Goal: Task Accomplishment & Management: Complete application form

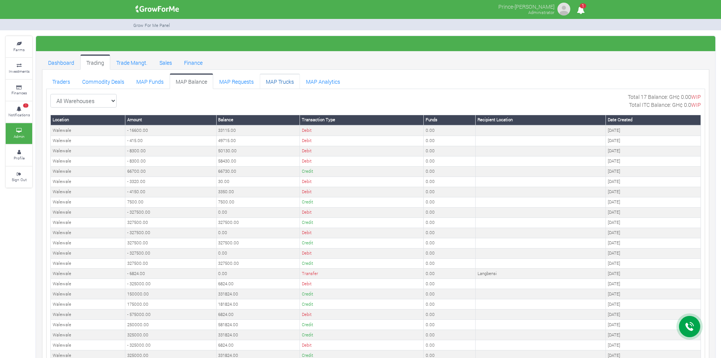
click at [271, 78] on link "MAP Trucks" at bounding box center [280, 80] width 40 height 15
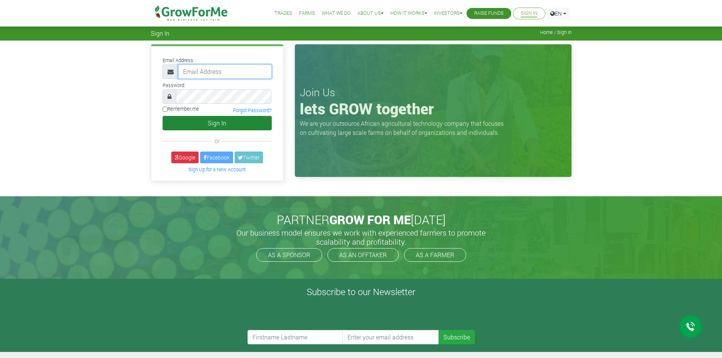
type input "trade@growforme.com"
click at [217, 123] on button "Sign In" at bounding box center [216, 123] width 109 height 14
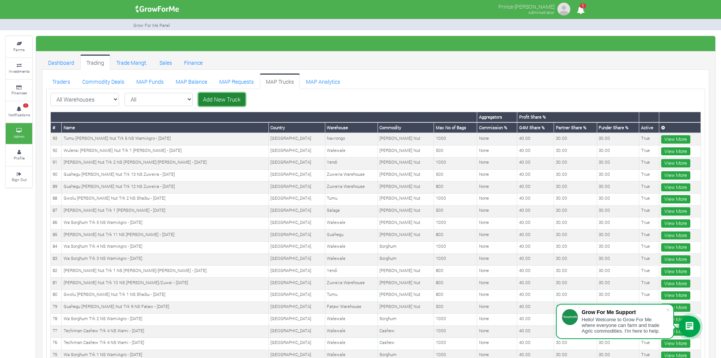
click at [201, 99] on link "Add New Truck" at bounding box center [221, 100] width 47 height 14
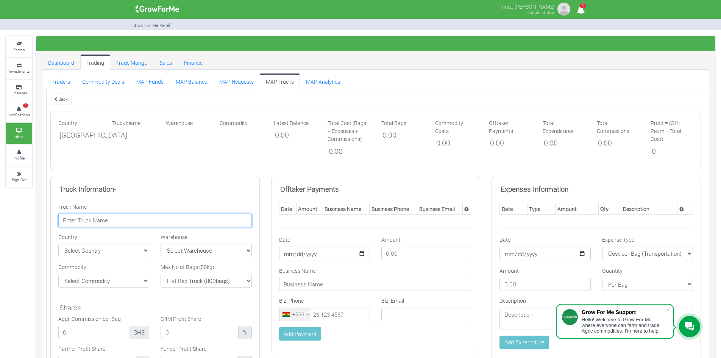
click at [176, 222] on input "text" at bounding box center [155, 221] width 194 height 14
paste input "[PERSON_NAME] Nut Trk 3 [PERSON_NAME] - [DATE]"
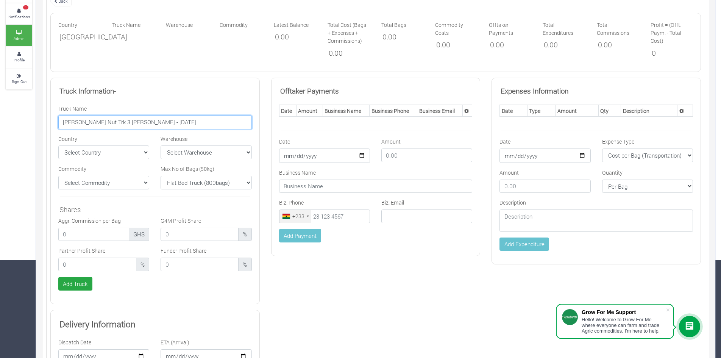
scroll to position [101, 0]
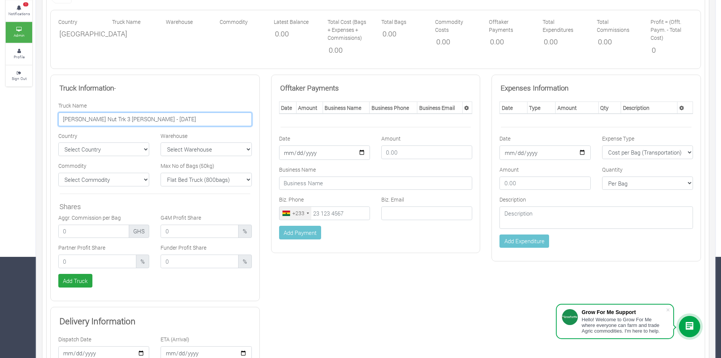
type input "[PERSON_NAME] Nut Trk 3 [PERSON_NAME] - [DATE]"
click at [231, 155] on select "Select Warehouse TDX Navrongo Walewale Garu (Faranaya) Kintampo" at bounding box center [206, 149] width 91 height 14
select select "7"
click at [161, 142] on select "Select Warehouse TDX Navrongo Walewale Garu (Faranaya) Kintampo" at bounding box center [206, 149] width 91 height 14
click at [216, 177] on select "Flat Bed Truck (800bags) Bucket Truck (1000bags) Rhino Truck 1 (500bags) Rhino …" at bounding box center [206, 180] width 91 height 14
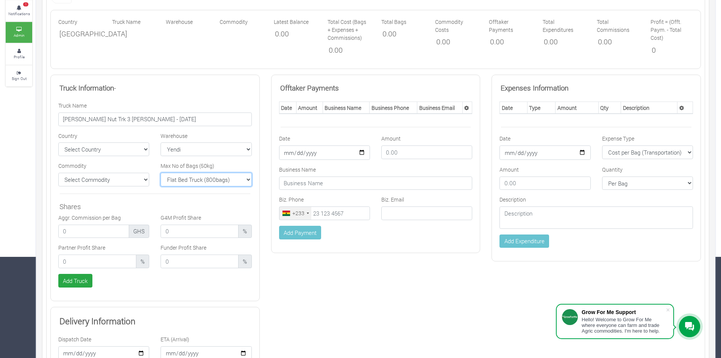
click at [216, 177] on select "Flat Bed Truck (800bags) Bucket Truck (1000bags) Rhino Truck 1 (500bags) Rhino …" at bounding box center [206, 180] width 91 height 14
click at [136, 180] on select "Select Commodity Yellow Maize Chicken Cocoa Tractor Royal Aroma" at bounding box center [103, 180] width 91 height 14
select select "11"
click at [58, 173] on select "Select Commodity Yellow Maize Chicken Cocoa Tractor Royal Aroma" at bounding box center [103, 180] width 91 height 14
click at [142, 148] on select "Select Country Ghana Nigeria" at bounding box center [103, 149] width 91 height 14
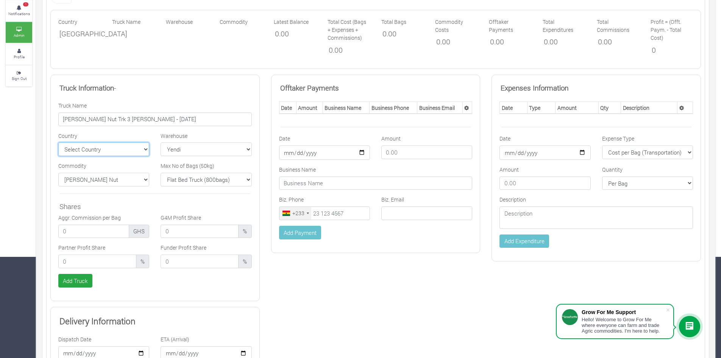
select select "Ghana"
click at [58, 142] on select "Select Country Ghana Nigeria" at bounding box center [103, 149] width 91 height 14
click at [99, 259] on input "number" at bounding box center [97, 262] width 78 height 14
type input "30.00"
click at [171, 262] on input "number" at bounding box center [200, 262] width 78 height 14
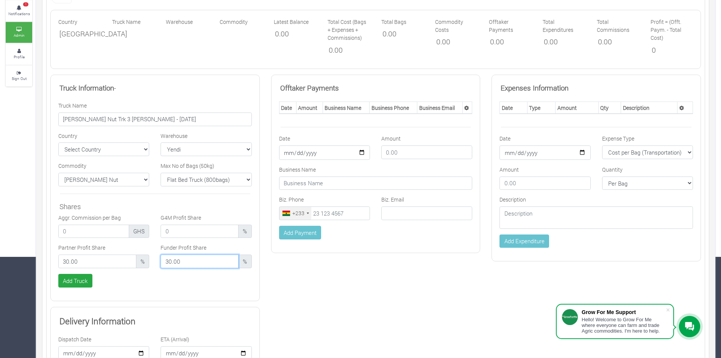
type input "30.00"
click at [180, 227] on input "number" at bounding box center [200, 232] width 78 height 14
type input "40.00"
click at [82, 281] on button "Add Truck" at bounding box center [75, 281] width 34 height 14
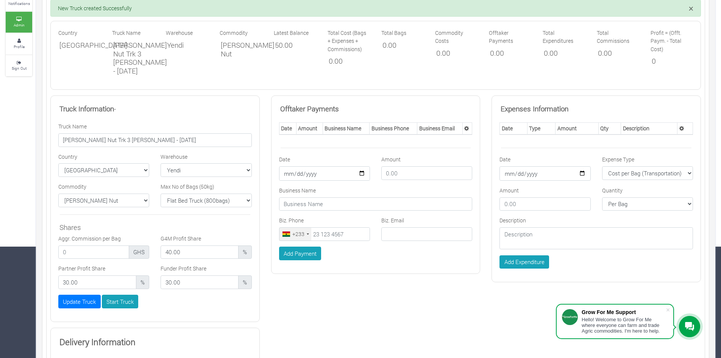
scroll to position [120, 0]
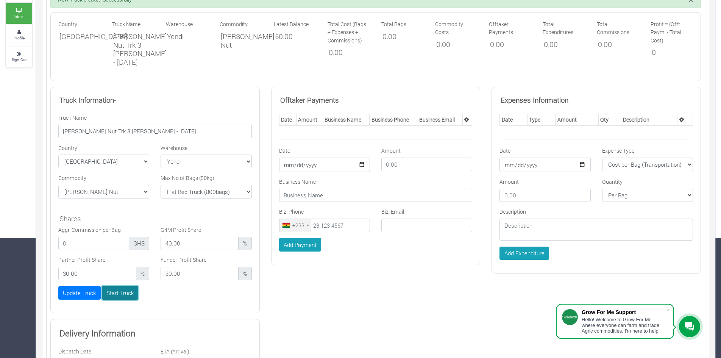
click at [127, 296] on button "Start Truck" at bounding box center [120, 293] width 37 height 14
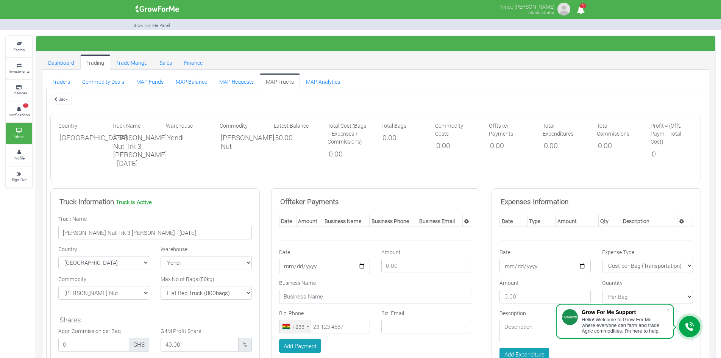
click at [251, 156] on div "Commodity [PERSON_NAME] Nut" at bounding box center [241, 145] width 54 height 47
click at [150, 80] on link "MAP Funds" at bounding box center [149, 80] width 39 height 15
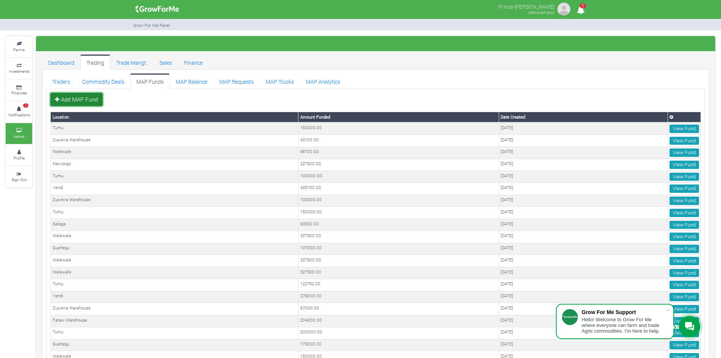
click at [88, 102] on link "Add MAP Fund" at bounding box center [76, 100] width 52 height 14
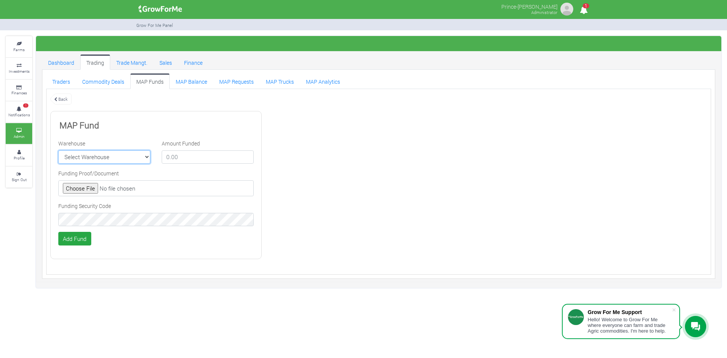
click at [92, 157] on select "Select Warehouse TDX Navrongo Walewale Garu (Faranaya) Kintampo Langbensi WamiA…" at bounding box center [104, 157] width 92 height 14
select select "7"
click at [58, 150] on select "Select Warehouse TDX Navrongo Walewale Garu (Faranaya) Kintampo Langbensi WamiA…" at bounding box center [104, 157] width 92 height 14
click at [190, 157] on input "number" at bounding box center [208, 157] width 92 height 14
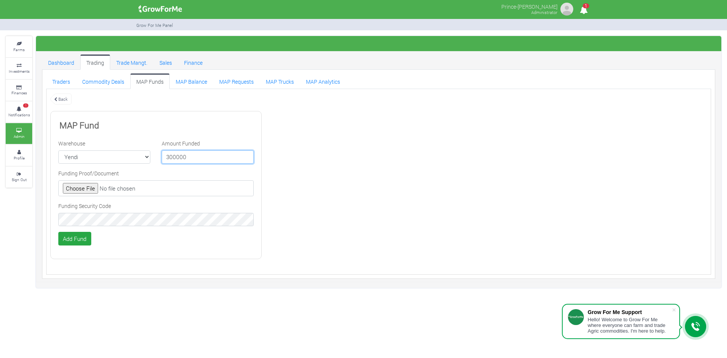
type input "300000"
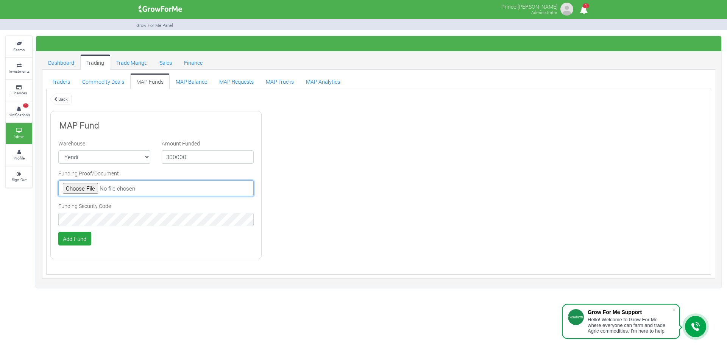
click at [84, 186] on input "file" at bounding box center [155, 188] width 195 height 16
type input "C:\fakepath\GHc 300,000.00.jpeg"
click at [73, 254] on div "MAP Fund Warehouse Select Warehouse TDX Navrongo Walewale Garu (Faranaya) Kinta…" at bounding box center [155, 185] width 211 height 148
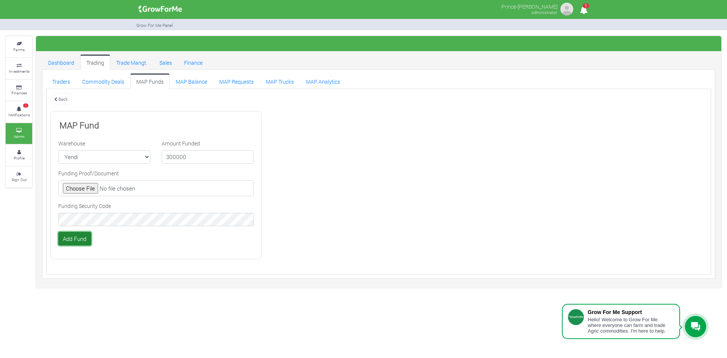
click at [78, 237] on button "Add Fund" at bounding box center [74, 239] width 33 height 14
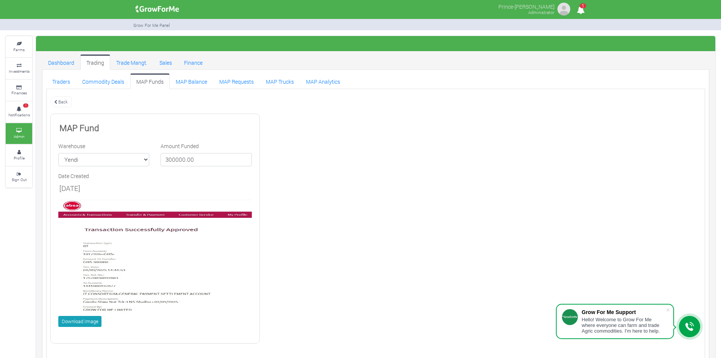
click at [378, 230] on div "Back MAP Fund Warehouse Select Warehouse TDX Navrongo Walewale Garu ([GEOGRAPHI…" at bounding box center [376, 222] width 662 height 254
click at [508, 178] on div "Back MAP Fund Warehouse Select Warehouse TDX Navrongo Walewale Garu ([GEOGRAPHI…" at bounding box center [376, 222] width 662 height 254
